Goal: Find specific page/section: Find specific page/section

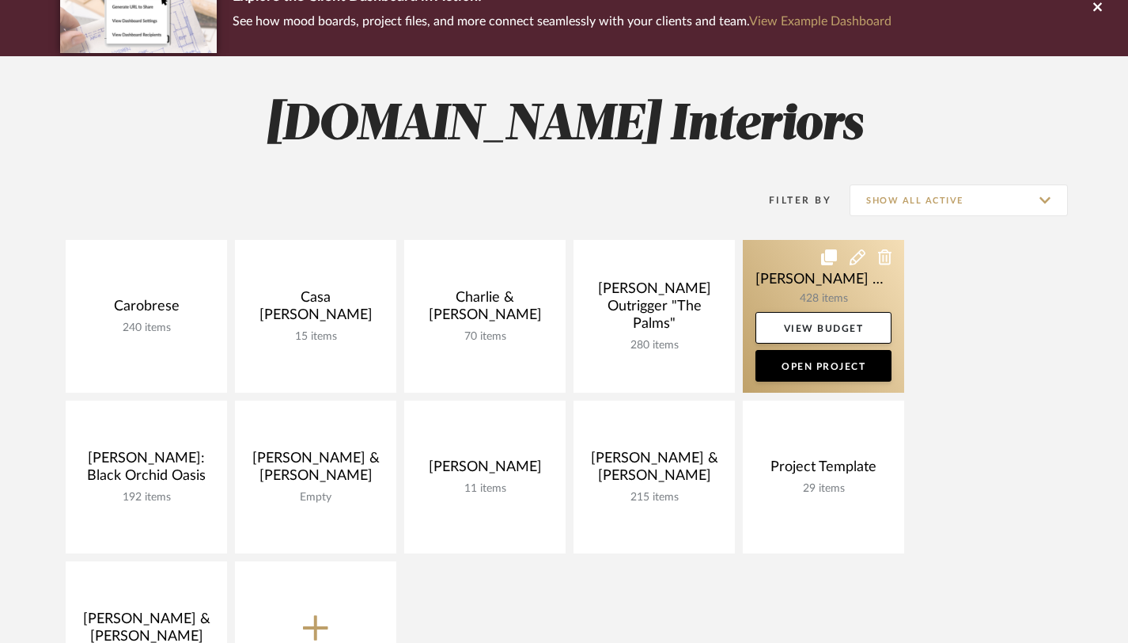
scroll to position [175, 0]
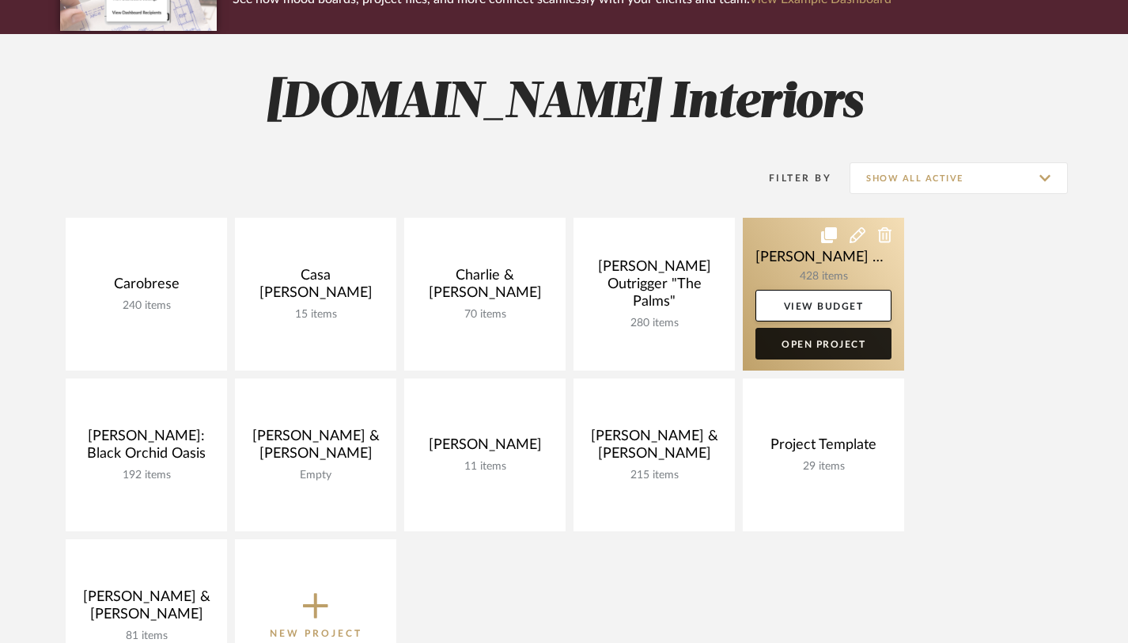
click at [805, 347] on link "Open Project" at bounding box center [824, 344] width 136 height 32
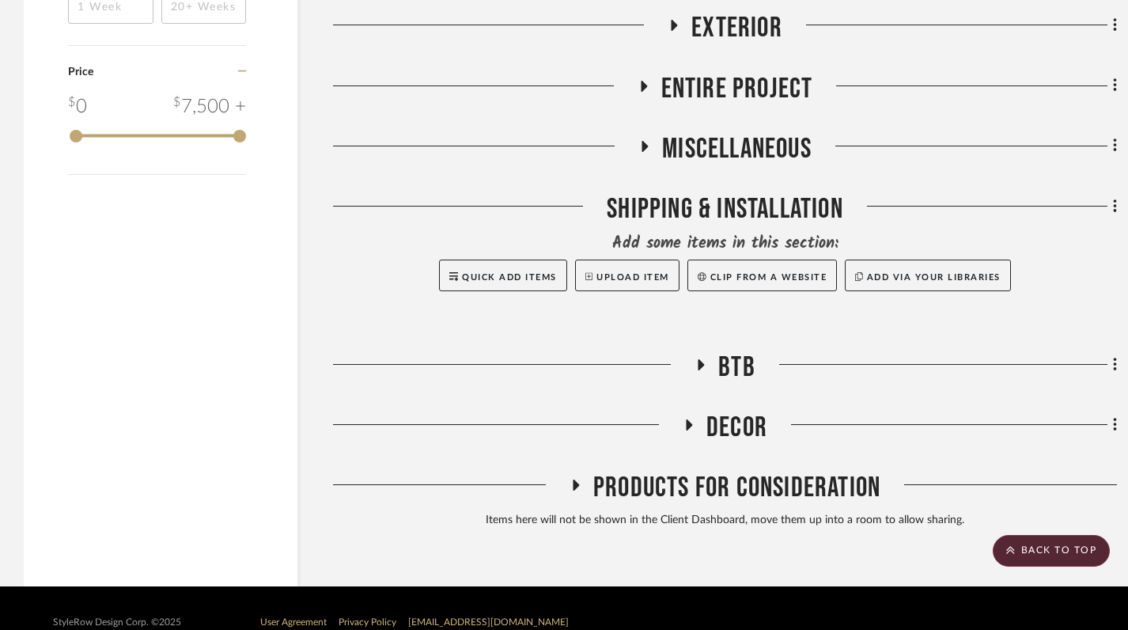
scroll to position [2244, 0]
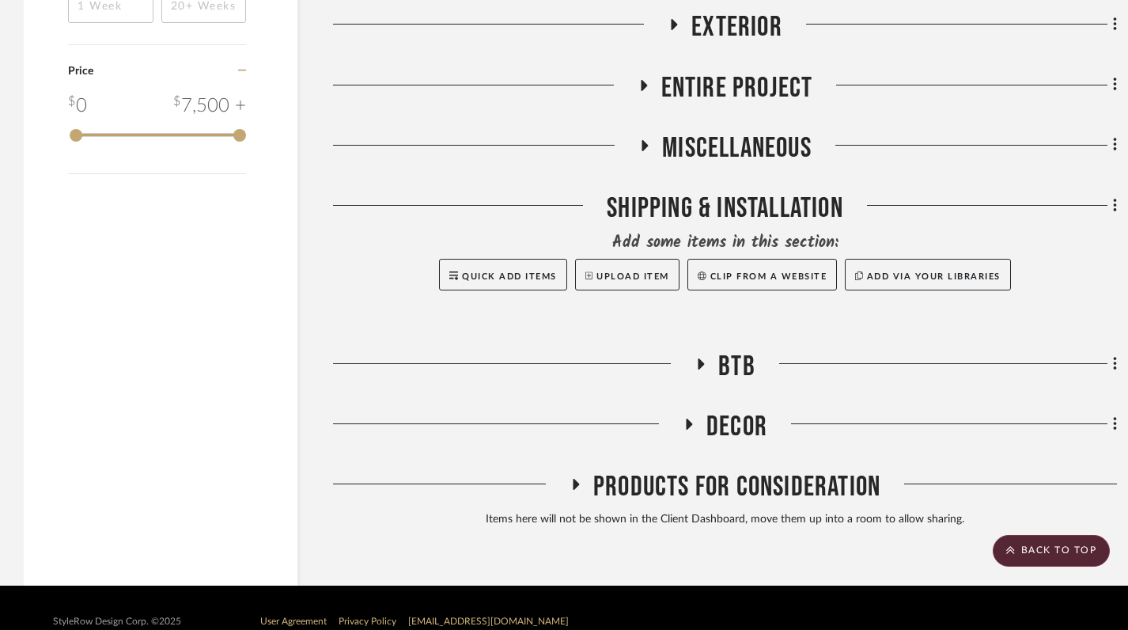
click at [696, 370] on icon at bounding box center [701, 364] width 19 height 12
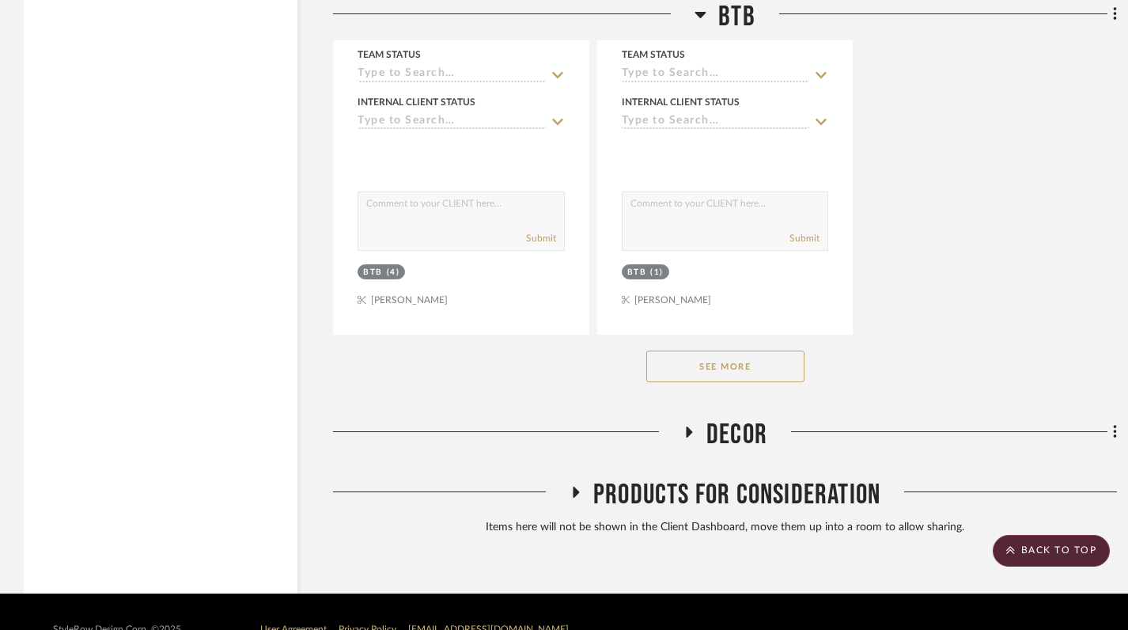
scroll to position [4418, 0]
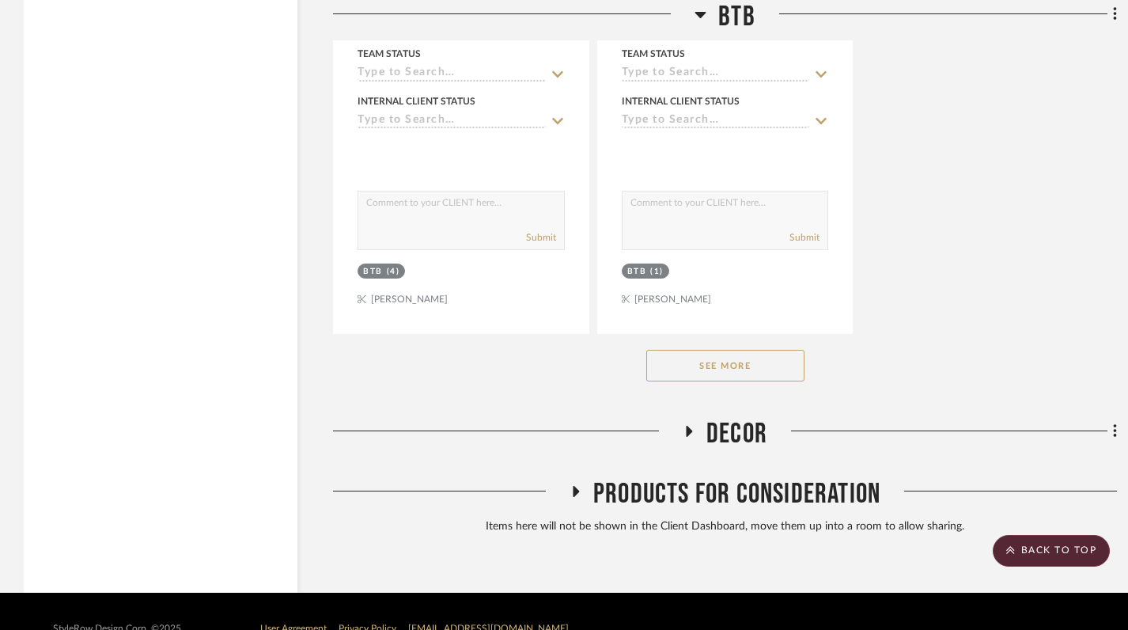
click at [722, 381] on button "See More" at bounding box center [725, 366] width 158 height 32
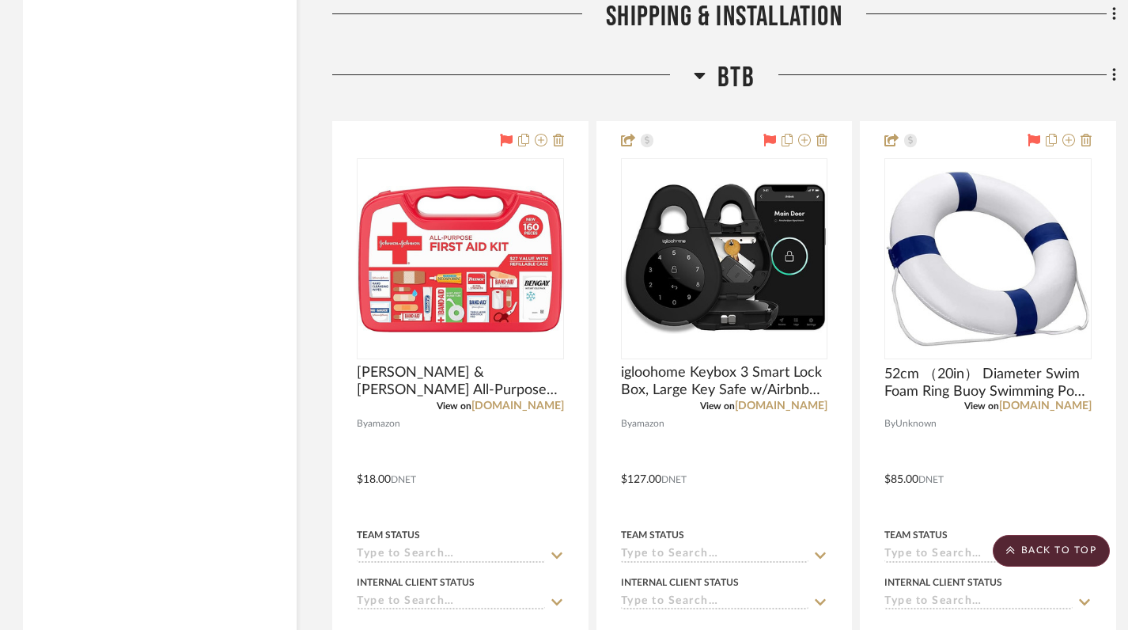
scroll to position [2348, 1]
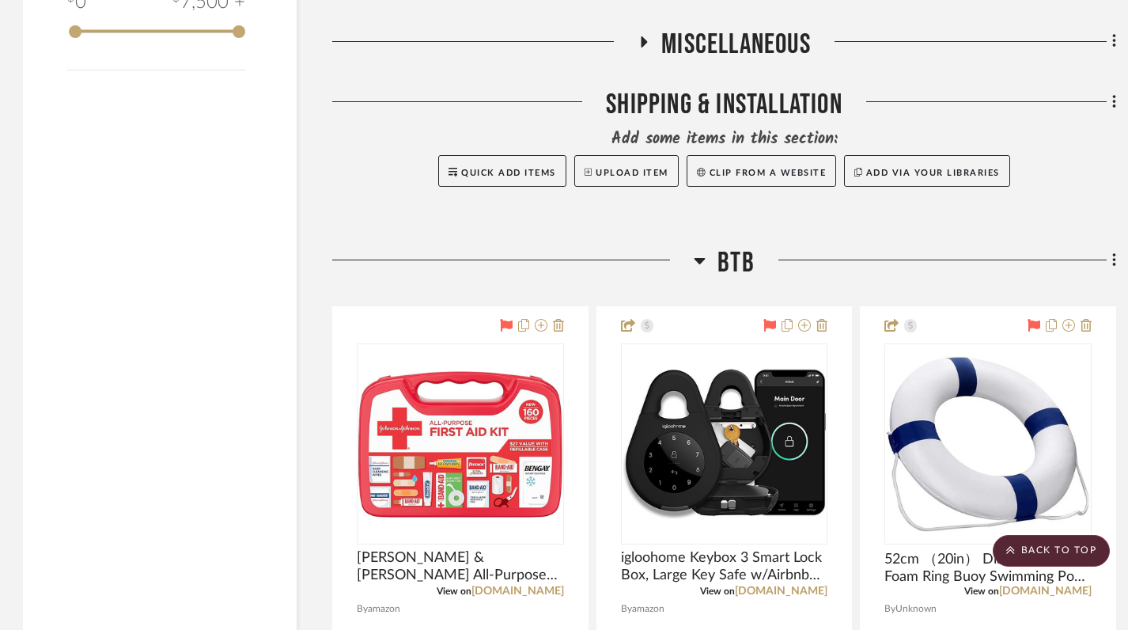
click at [698, 270] on icon at bounding box center [700, 260] width 12 height 19
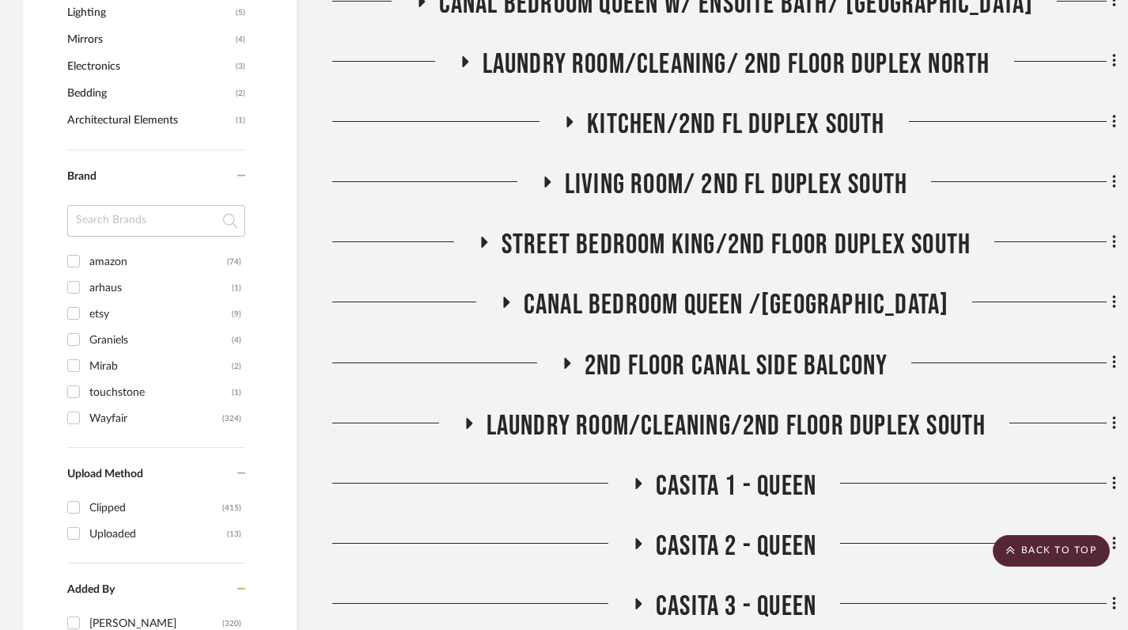
scroll to position [1348, 1]
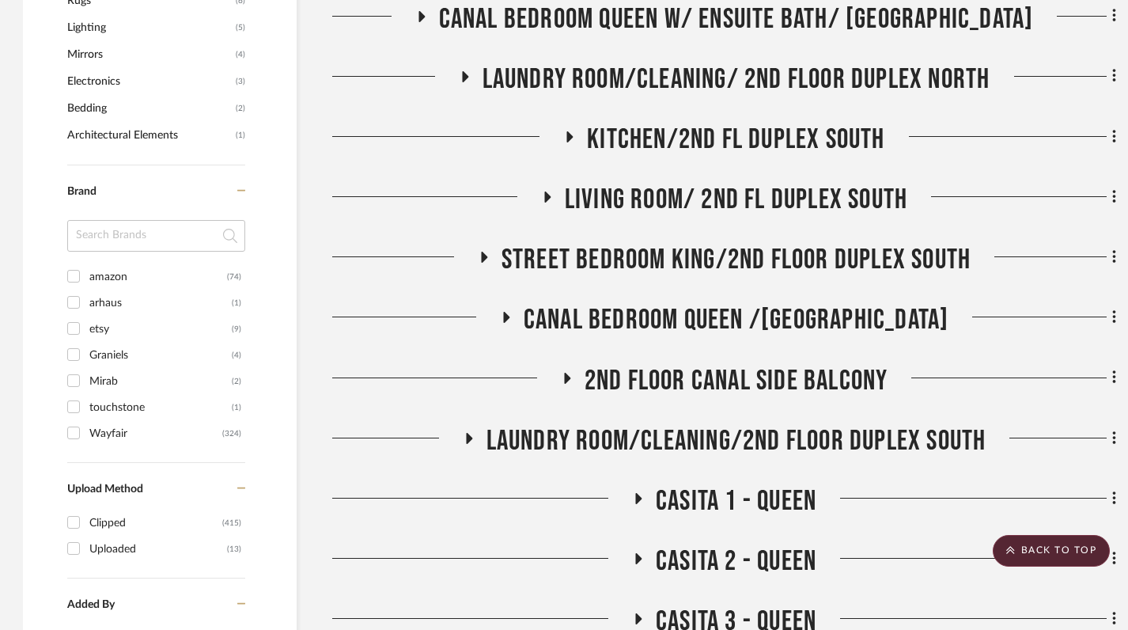
click at [643, 505] on icon at bounding box center [637, 499] width 19 height 12
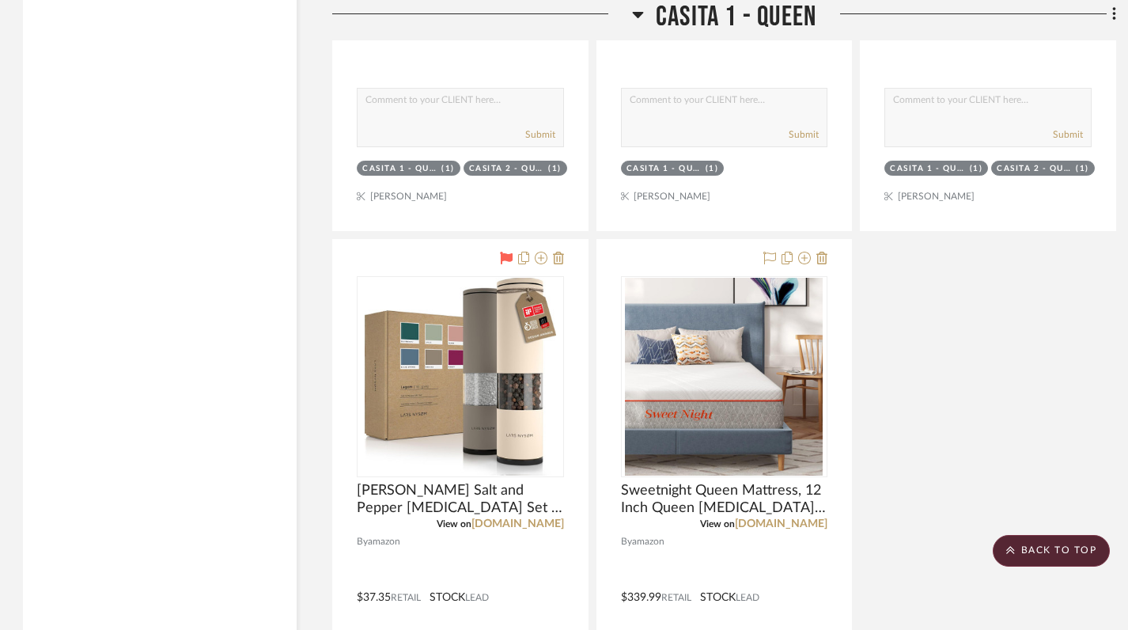
scroll to position [3503, 1]
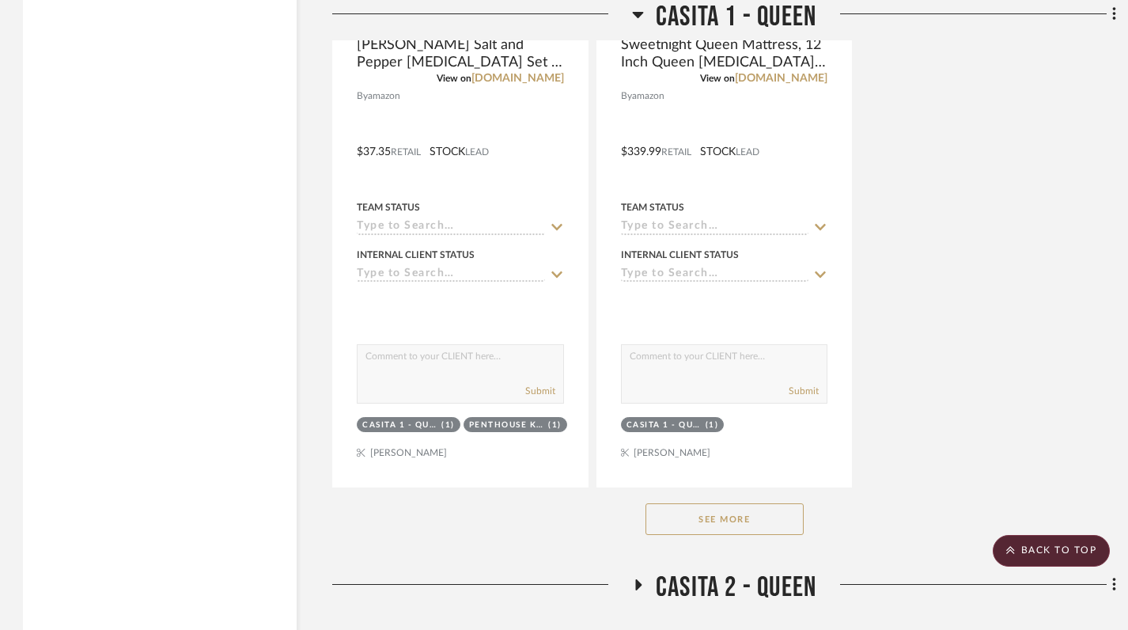
click at [721, 535] on button "See More" at bounding box center [725, 519] width 158 height 32
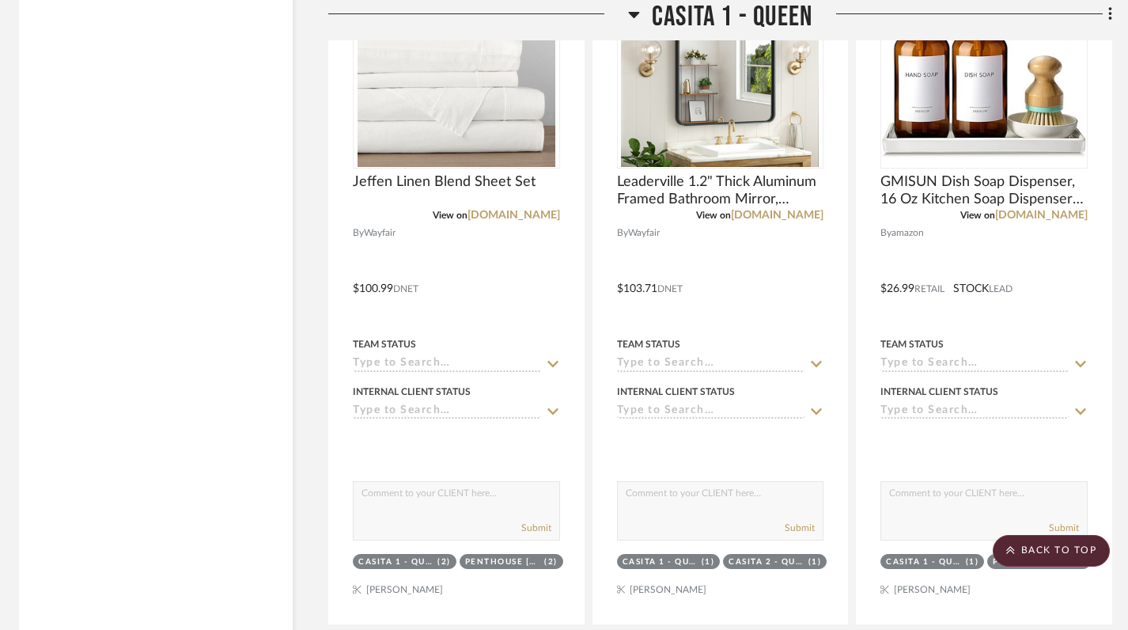
scroll to position [8283, 5]
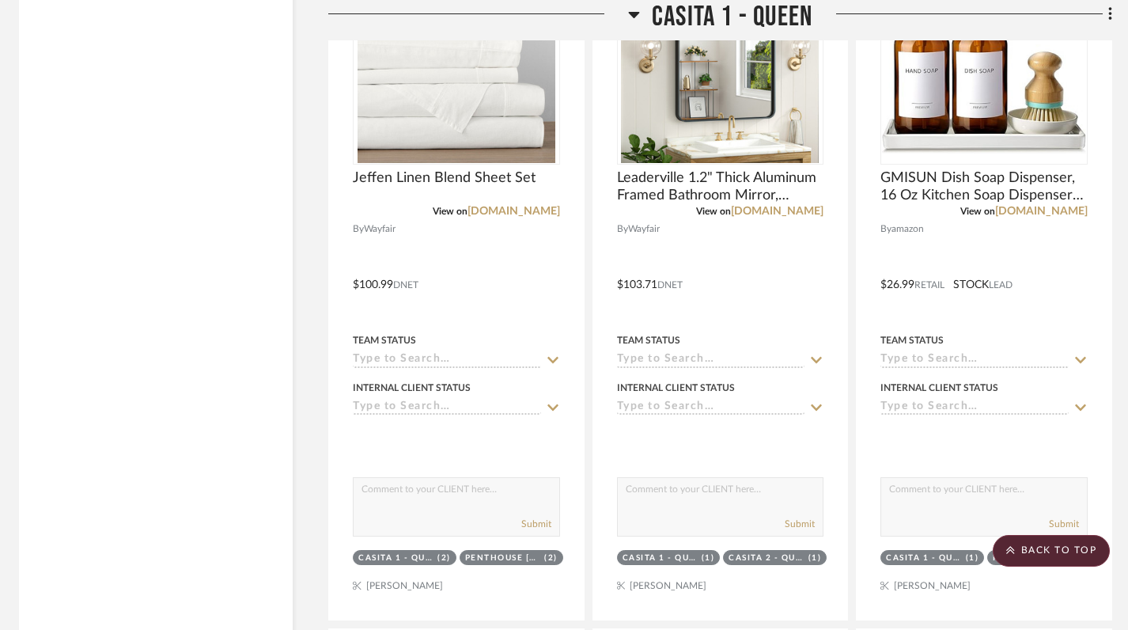
click at [631, 14] on icon at bounding box center [633, 15] width 11 height 6
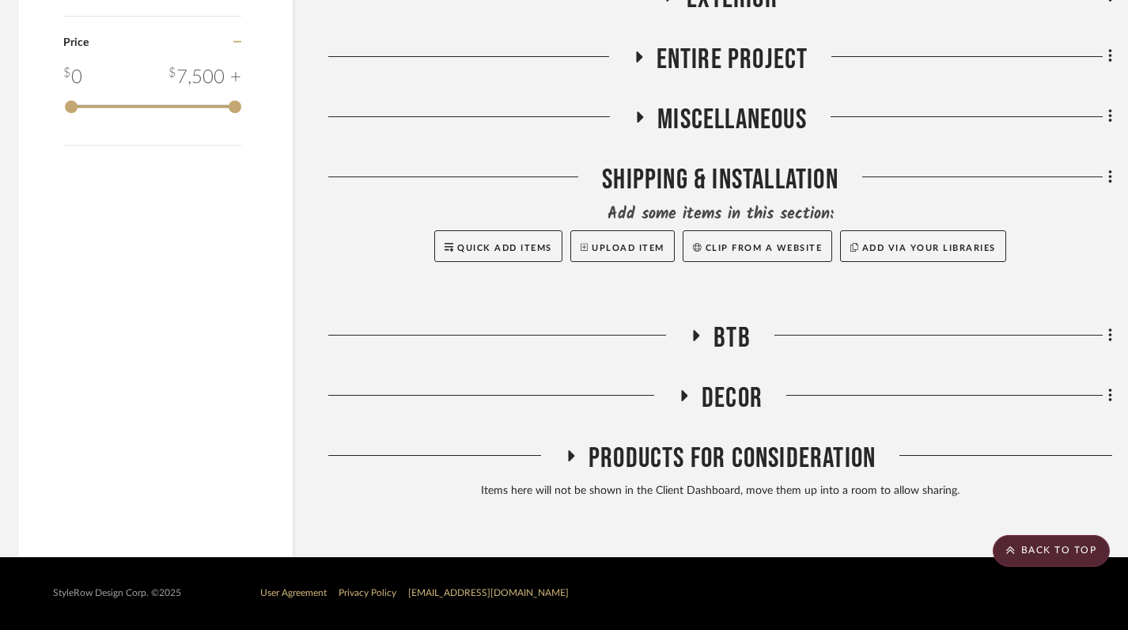
scroll to position [2306, 5]
